Goal: Use online tool/utility

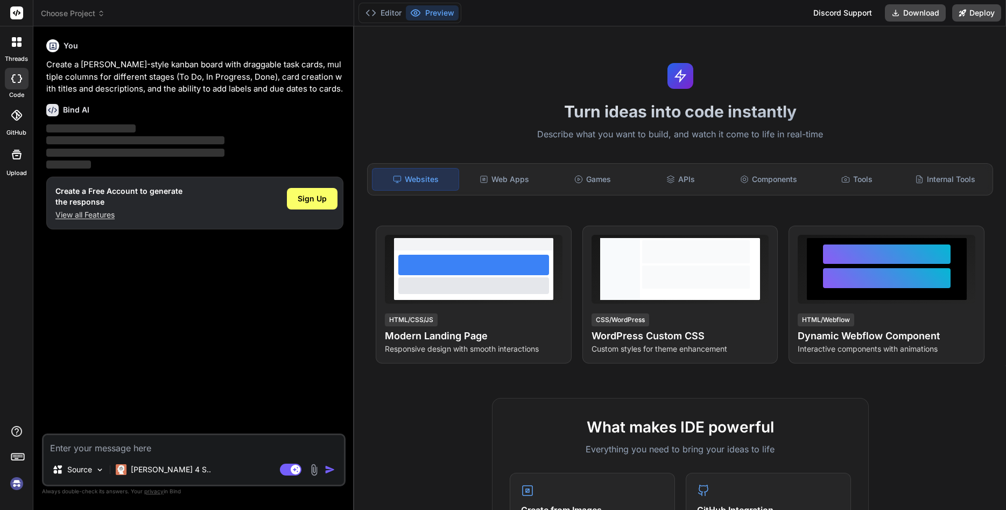
type textarea "x"
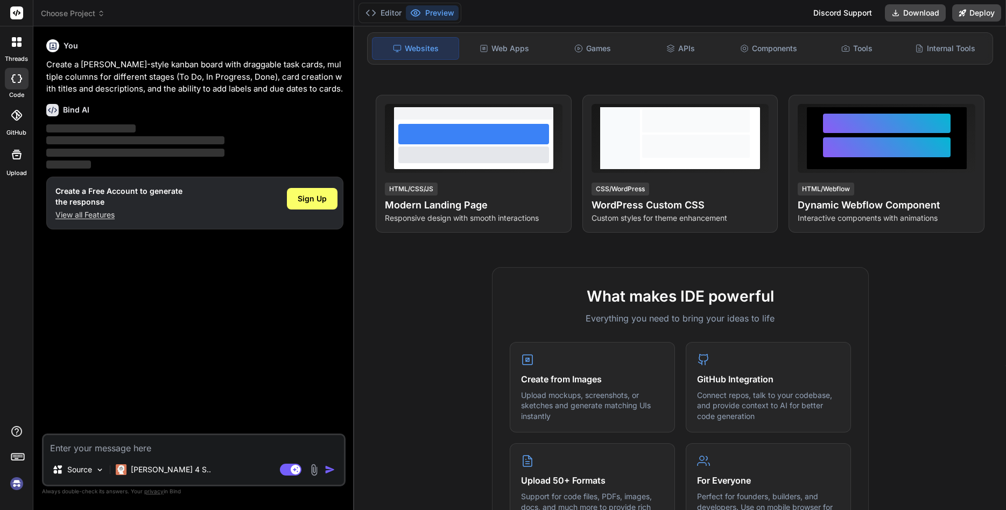
scroll to position [129, 0]
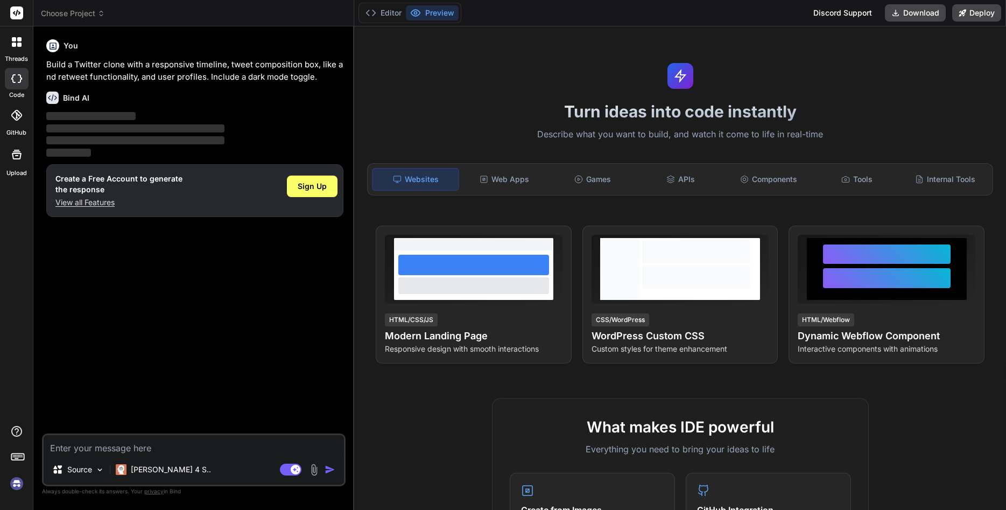
type textarea "x"
